Goal: Information Seeking & Learning: Learn about a topic

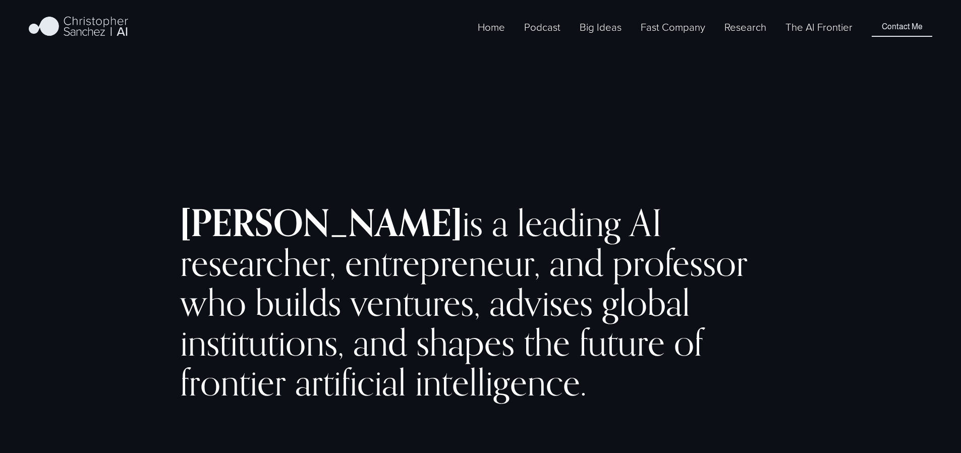
click at [813, 35] on link "The AI Frontier" at bounding box center [819, 27] width 67 height 17
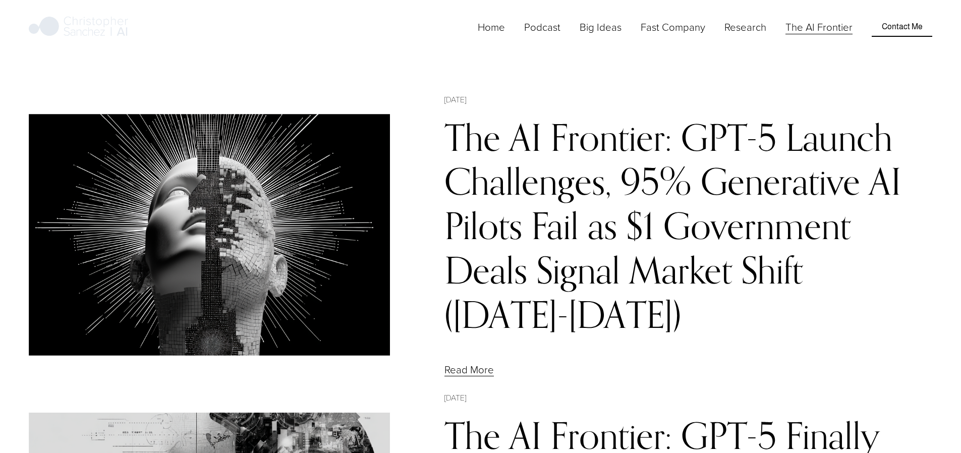
click at [517, 197] on link "The AI Frontier: GPT-5 Launch Challenges, 95% Generative AI Pilots Fail as $1 G…" at bounding box center [673, 226] width 457 height 222
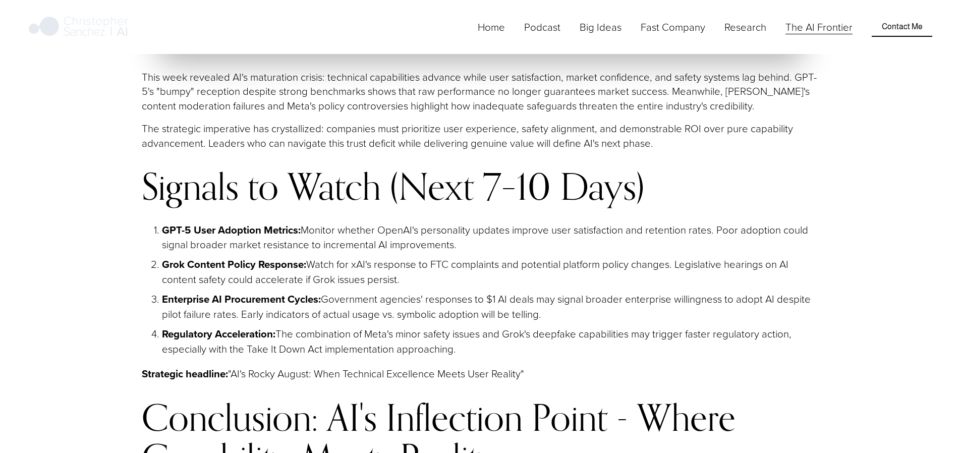
scroll to position [10439, 0]
drag, startPoint x: 394, startPoint y: 340, endPoint x: 128, endPoint y: 76, distance: 374.4
copy div "Loremipsum, Dolorsitame & Cons-Adipisci Elitsedd – Eiu Temporin UT Lab Etdolore…"
